Goal: Information Seeking & Learning: Check status

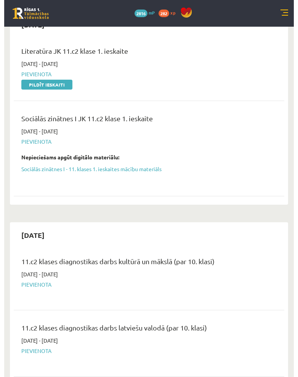
scroll to position [167, 0]
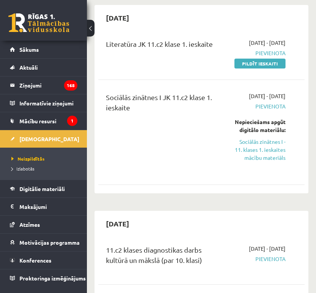
click at [104, 100] on div "Literatūra JK 11.c2 klase 1. ieskaite 2025-09-16 - 2025-09-30 Pievienota Pildīt…" at bounding box center [201, 110] width 206 height 158
click at [120, 67] on div "Literatūra JK 11.c2 klase 1. ieskaite" at bounding box center [163, 53] width 127 height 29
click at [118, 67] on div "Literatūra JK 11.c2 klase 1. ieskaite" at bounding box center [163, 53] width 127 height 29
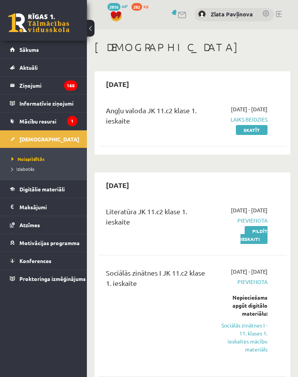
scroll to position [0, 0]
click at [37, 46] on span "Sākums" at bounding box center [28, 49] width 19 height 7
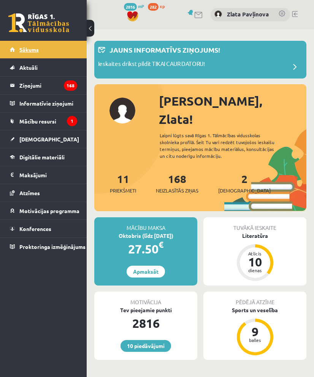
click at [30, 49] on span "Sākums" at bounding box center [28, 49] width 19 height 7
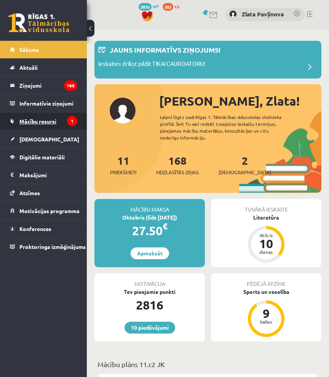
click at [38, 123] on span "Mācību resursi" at bounding box center [37, 121] width 37 height 7
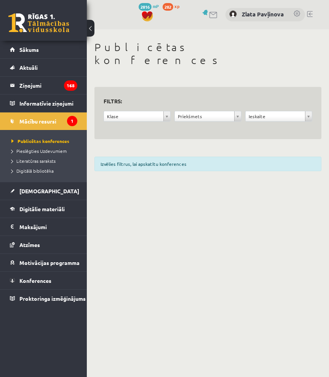
click at [185, 156] on div "Izvēlies filtrus, lai apskatītu konferences" at bounding box center [207, 163] width 227 height 14
click at [69, 119] on icon "1" at bounding box center [72, 121] width 10 height 10
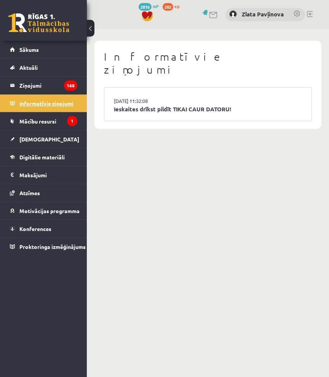
click at [69, 119] on icon "1" at bounding box center [72, 121] width 10 height 10
click at [47, 122] on span "Mācību resursi" at bounding box center [37, 121] width 37 height 7
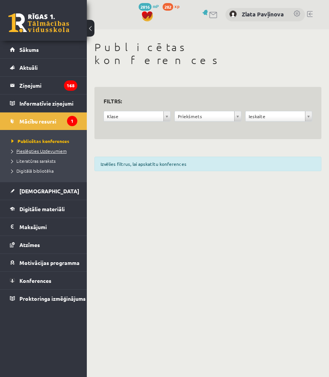
click at [39, 149] on span "Pieslēgties Uzdevumiem" at bounding box center [38, 151] width 55 height 6
click at [54, 159] on span "Literatūras saraksts" at bounding box center [33, 161] width 44 height 6
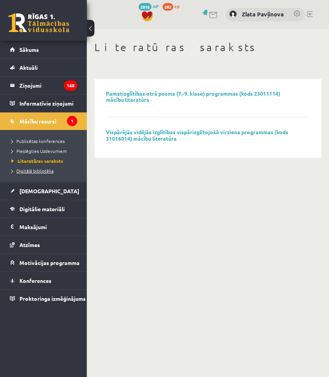
click at [45, 168] on span "Digitālā bibliotēka" at bounding box center [32, 171] width 42 height 6
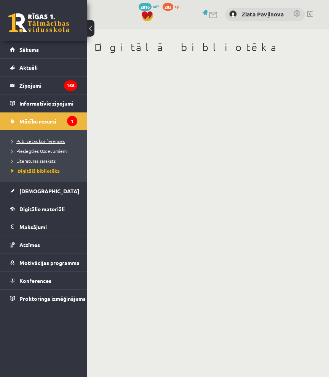
click at [56, 138] on span "Publicētas konferences" at bounding box center [37, 141] width 53 height 6
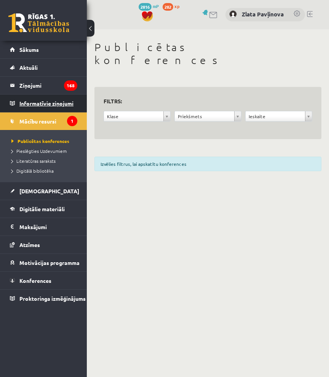
click at [72, 121] on icon "1" at bounding box center [72, 121] width 10 height 10
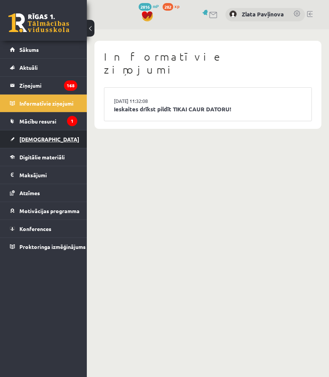
click at [53, 142] on link "[DEMOGRAPHIC_DATA]" at bounding box center [43, 139] width 67 height 18
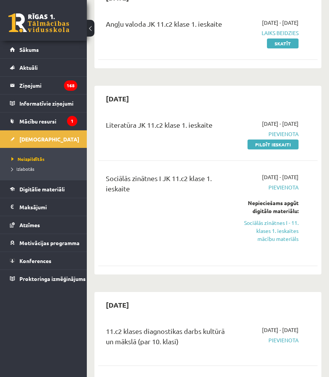
scroll to position [88, 0]
